Goal: Transaction & Acquisition: Purchase product/service

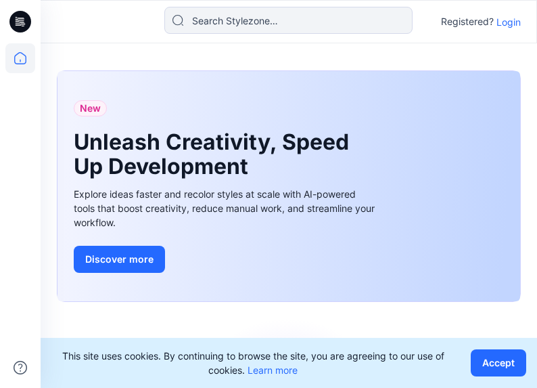
click at [506, 23] on p "Login" at bounding box center [509, 22] width 24 height 14
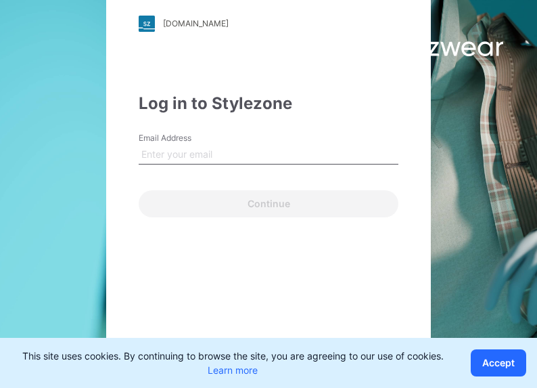
click at [172, 150] on input "Email Address" at bounding box center [269, 154] width 260 height 20
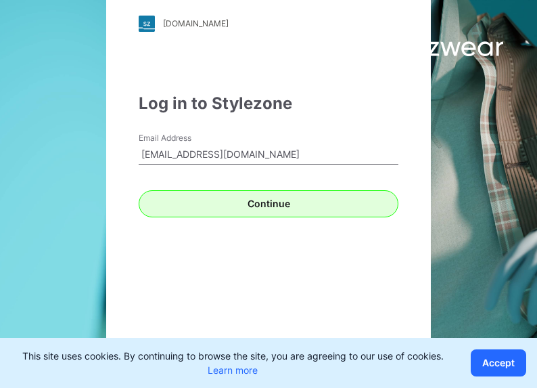
type input "[EMAIL_ADDRESS][DOMAIN_NAME]"
click at [240, 212] on button "Continue" at bounding box center [269, 203] width 260 height 27
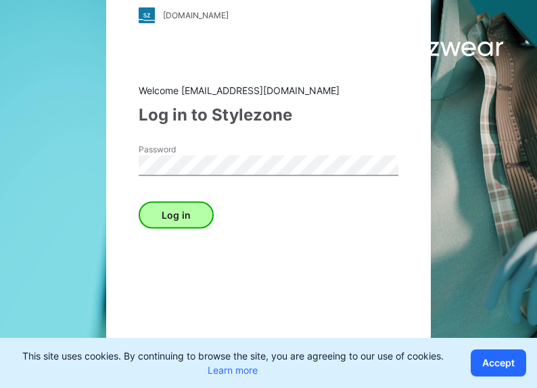
click at [185, 216] on button "Log in" at bounding box center [176, 214] width 75 height 27
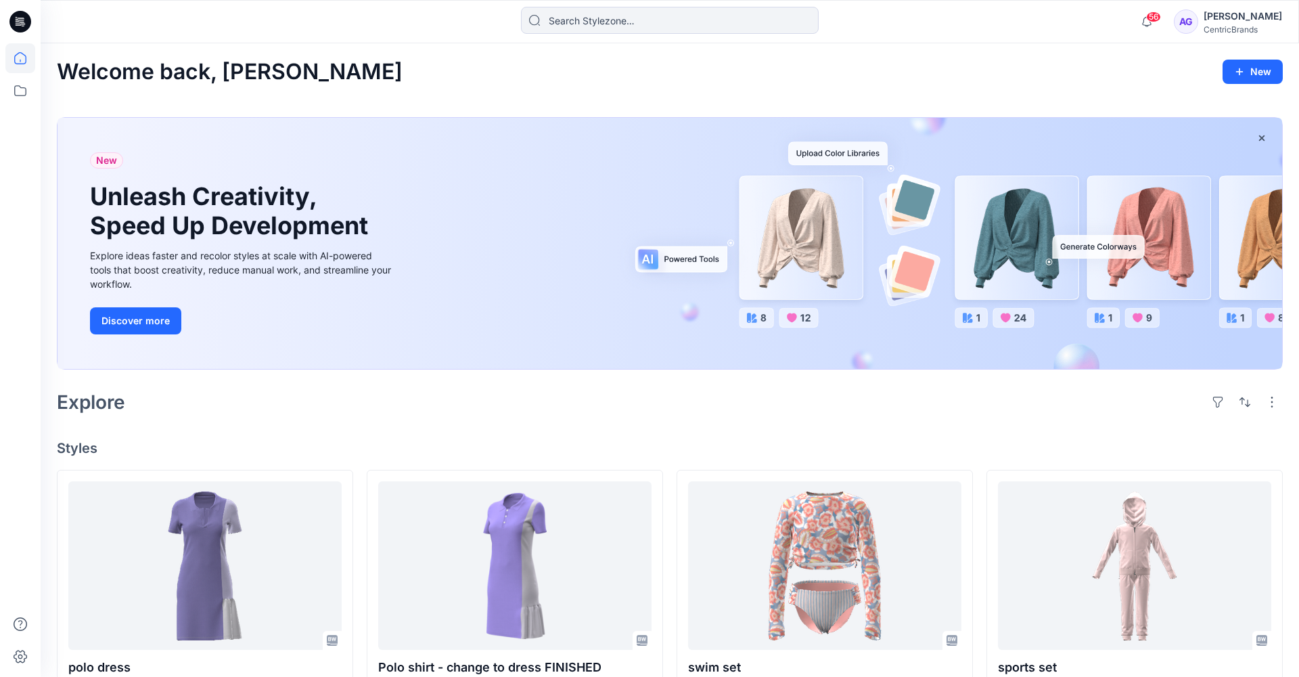
drag, startPoint x: 1124, startPoint y: 9, endPoint x: 528, endPoint y: 214, distance: 630.3
click at [528, 214] on div "New Unleash Creativity, Speed Up Development Explore ideas faster and recolor s…" at bounding box center [670, 244] width 1225 height 252
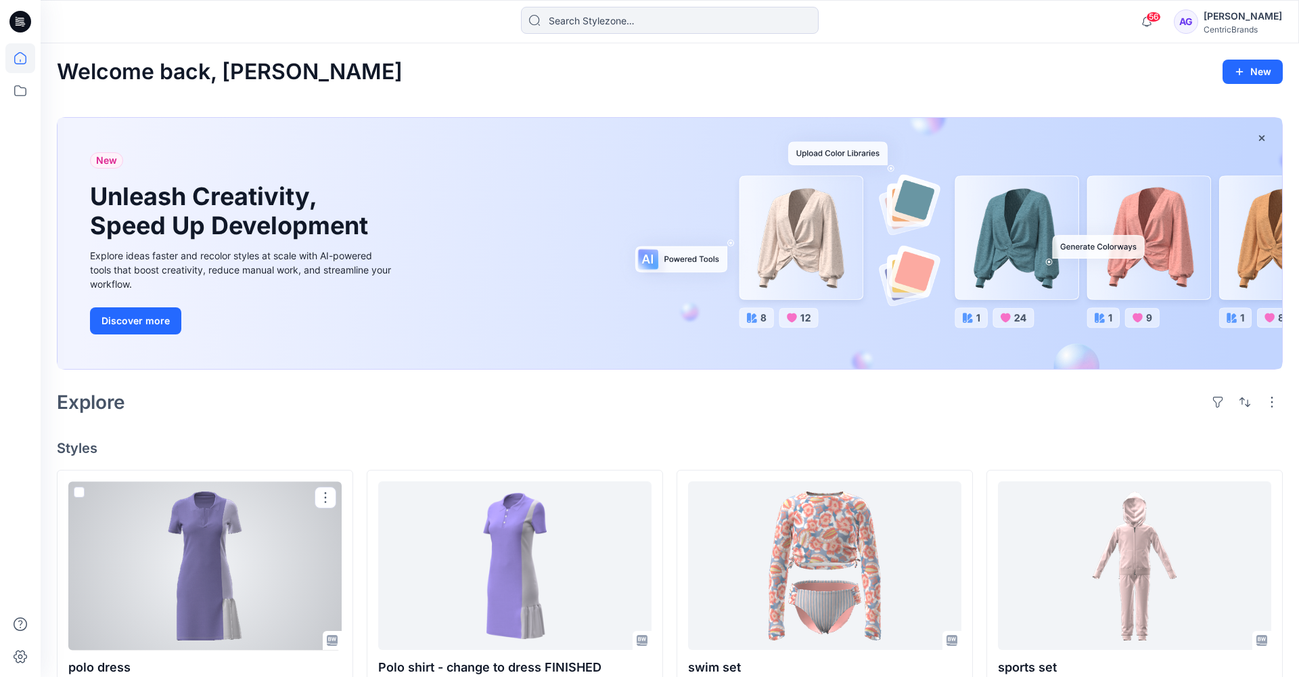
click at [254, 387] on div at bounding box center [204, 565] width 273 height 168
